Goal: Information Seeking & Learning: Learn about a topic

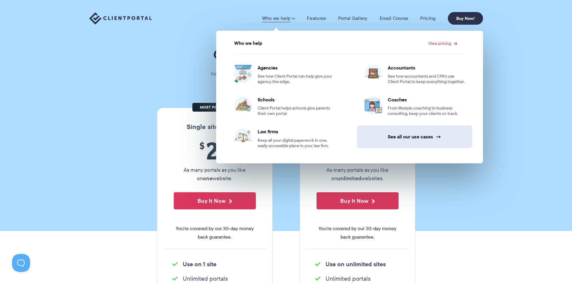
click at [408, 134] on link "See all our use cases →" at bounding box center [414, 136] width 115 height 23
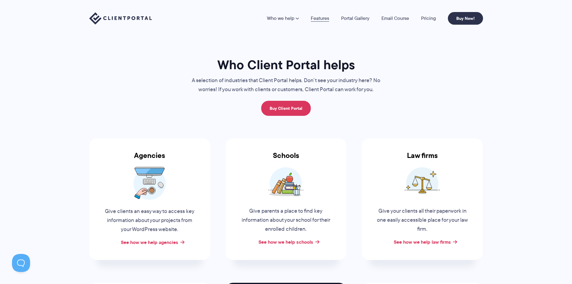
click at [318, 19] on link "Features" at bounding box center [320, 18] width 18 height 5
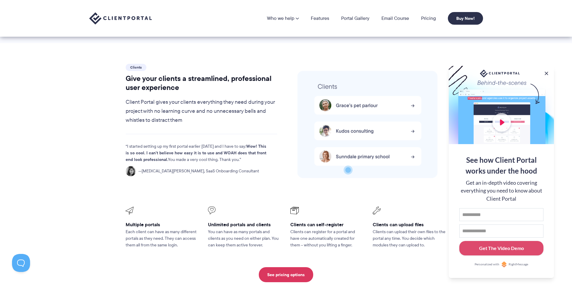
scroll to position [1185, 0]
